Goal: Task Accomplishment & Management: Use online tool/utility

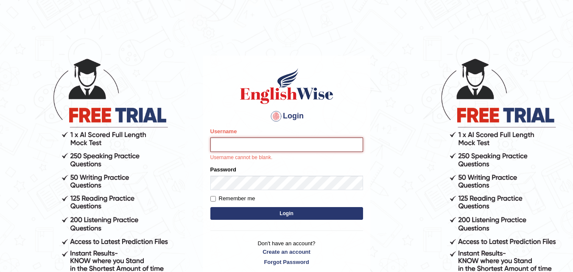
paste input "532024"
type input "532024"
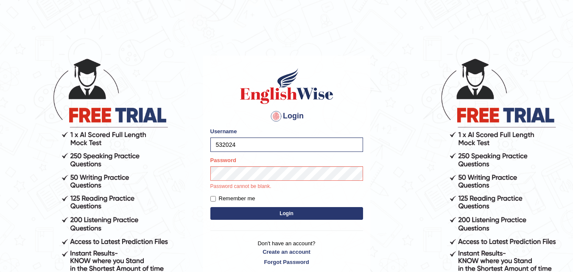
click at [258, 213] on button "Login" at bounding box center [286, 213] width 153 height 13
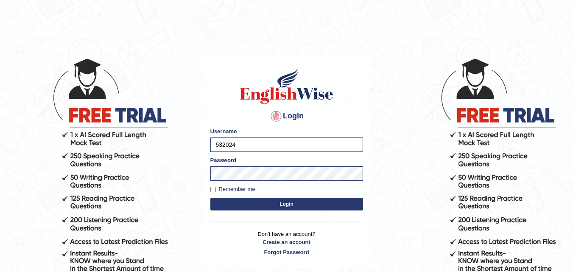
click at [224, 189] on label "Remember me" at bounding box center [232, 189] width 45 height 8
click at [216, 189] on input "Remember me" at bounding box center [213, 190] width 6 height 6
checkbox input "true"
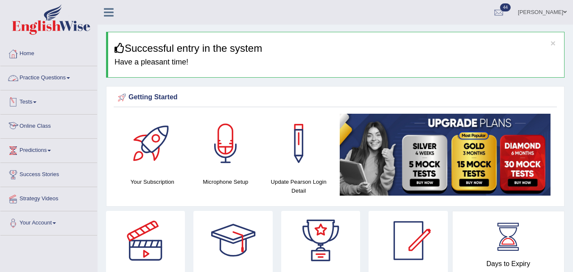
click at [36, 101] on span at bounding box center [34, 102] width 3 height 2
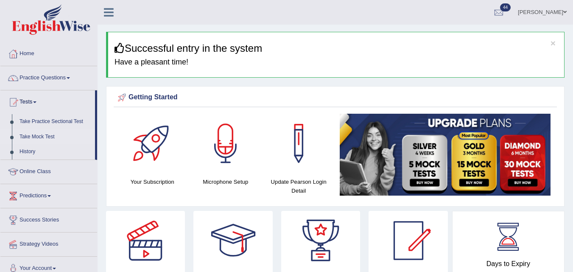
click at [36, 137] on link "Take Mock Test" at bounding box center [55, 136] width 79 height 15
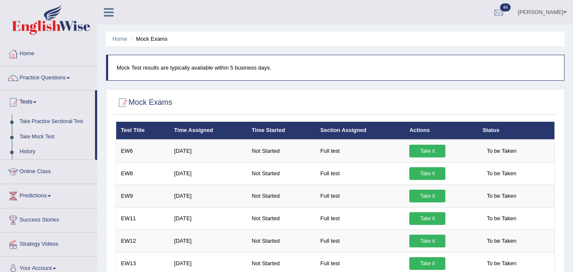
click at [37, 122] on link "Take Practice Sectional Test" at bounding box center [55, 121] width 79 height 15
